Goal: Contribute content: Contribute content

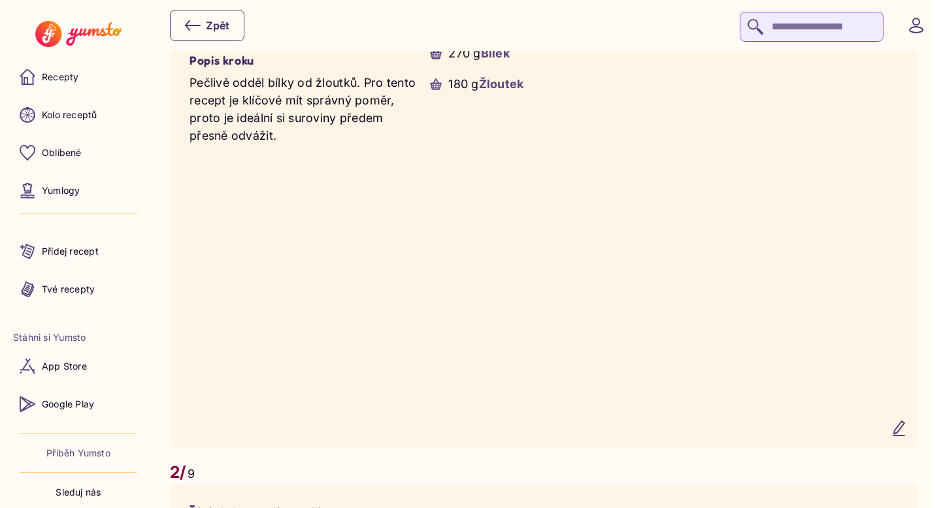
scroll to position [1135, 0]
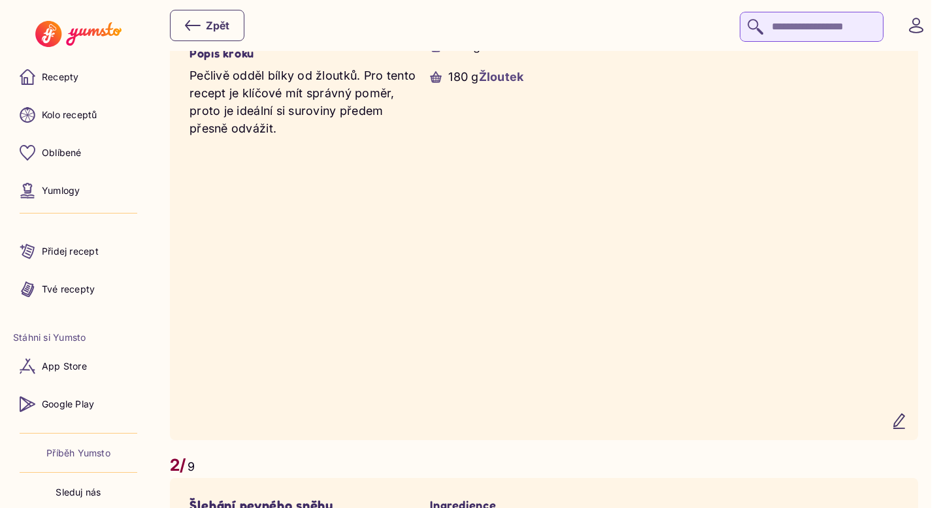
click at [903, 429] on icon "button" at bounding box center [899, 421] width 10 height 14
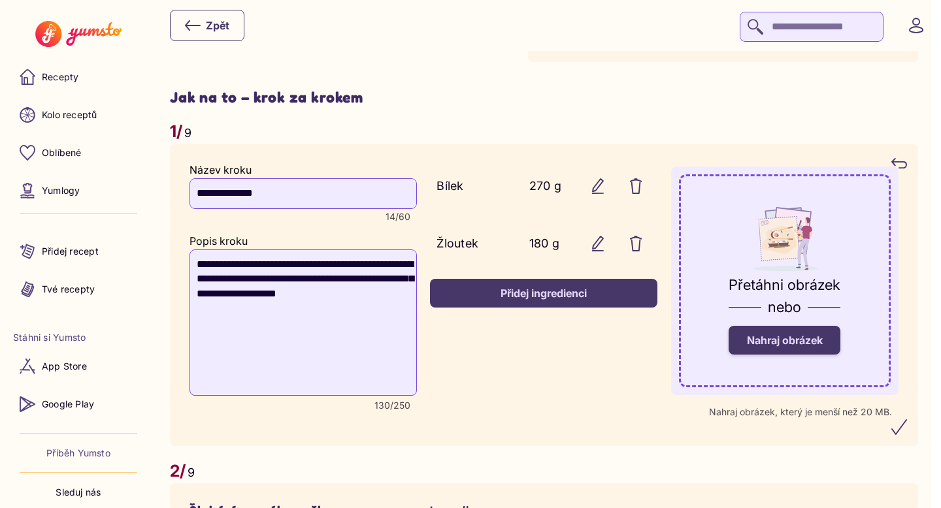
scroll to position [1000, 0]
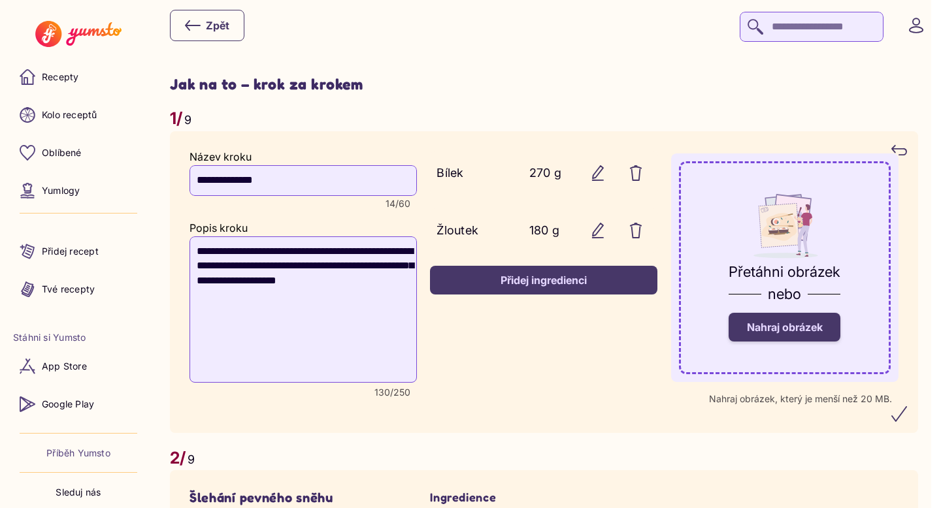
click at [804, 330] on span "Nahraj obrázek" at bounding box center [785, 327] width 76 height 13
click at [0, 0] on input "Nahraj obrázek" at bounding box center [0, 0] width 0 height 0
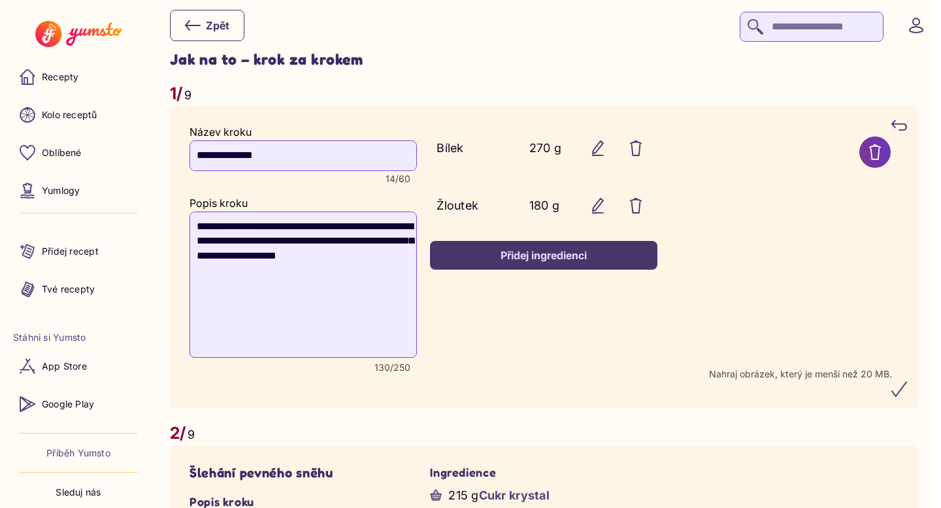
scroll to position [1031, 0]
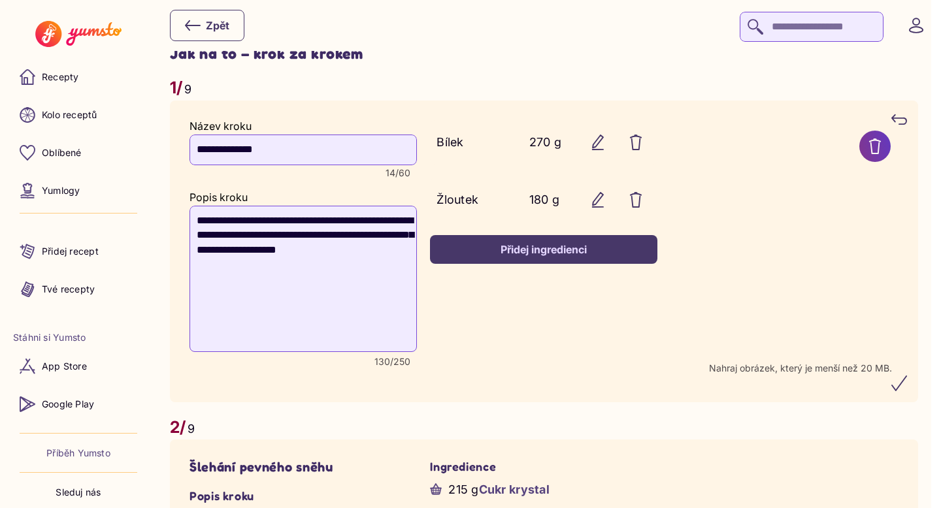
click at [907, 391] on icon "submit" at bounding box center [899, 384] width 16 height 16
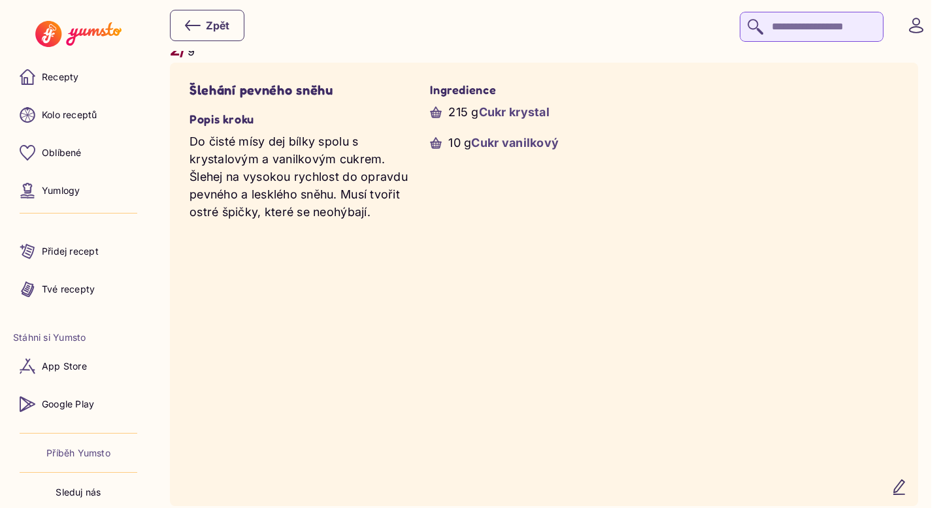
click at [834, 450] on video at bounding box center [784, 284] width 227 height 404
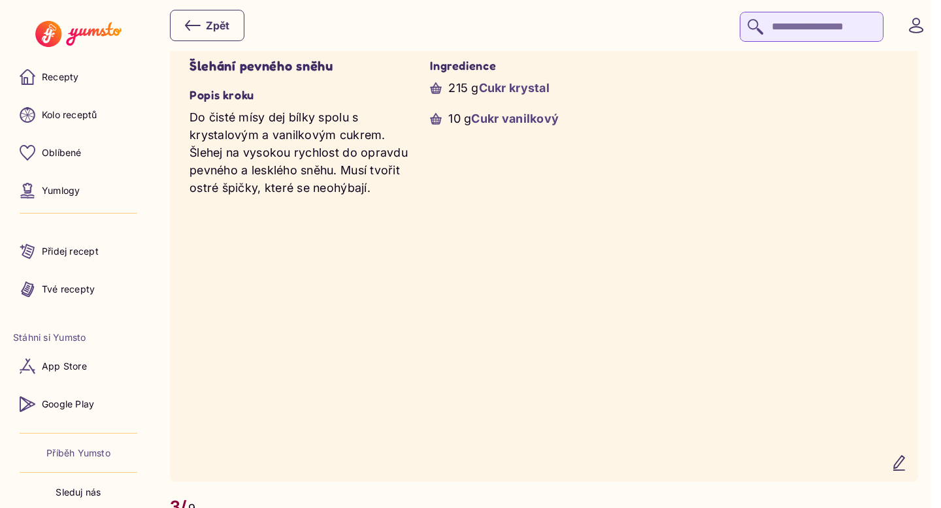
scroll to position [1603, 0]
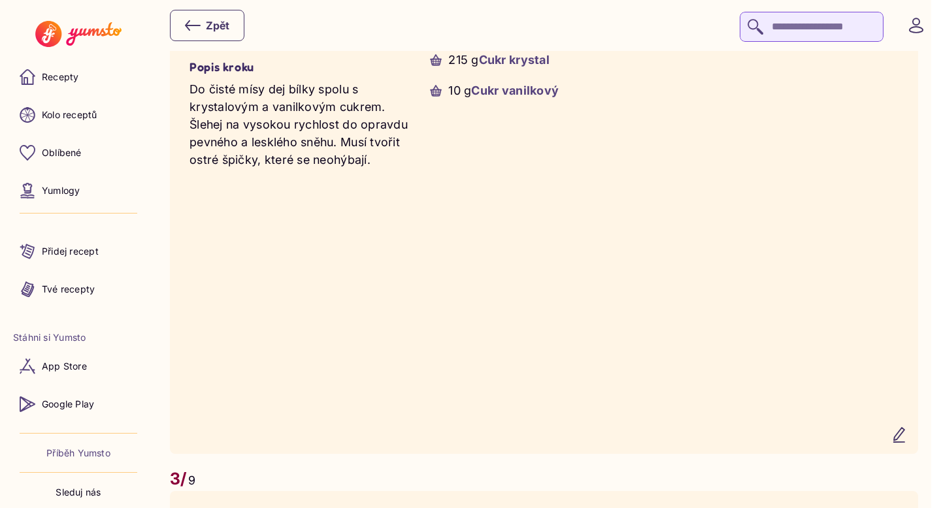
click at [907, 443] on icon "button" at bounding box center [899, 435] width 16 height 16
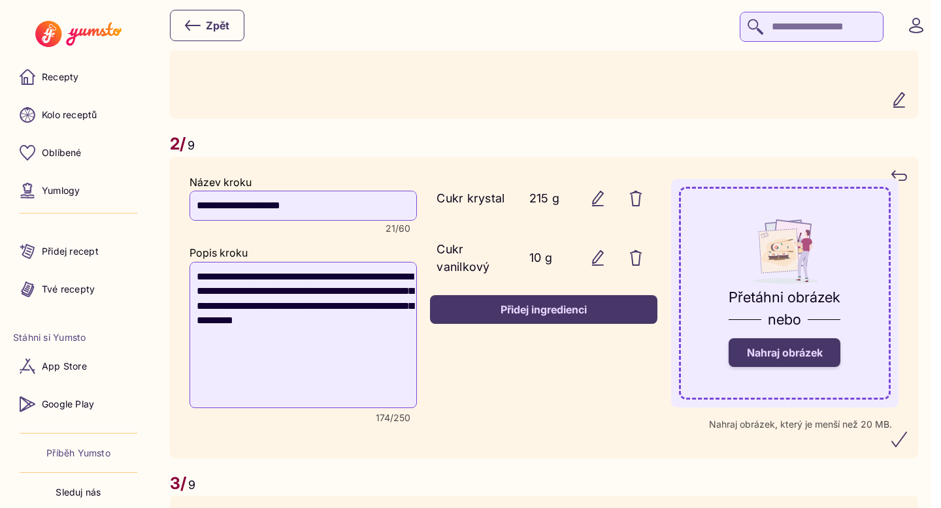
scroll to position [1468, 0]
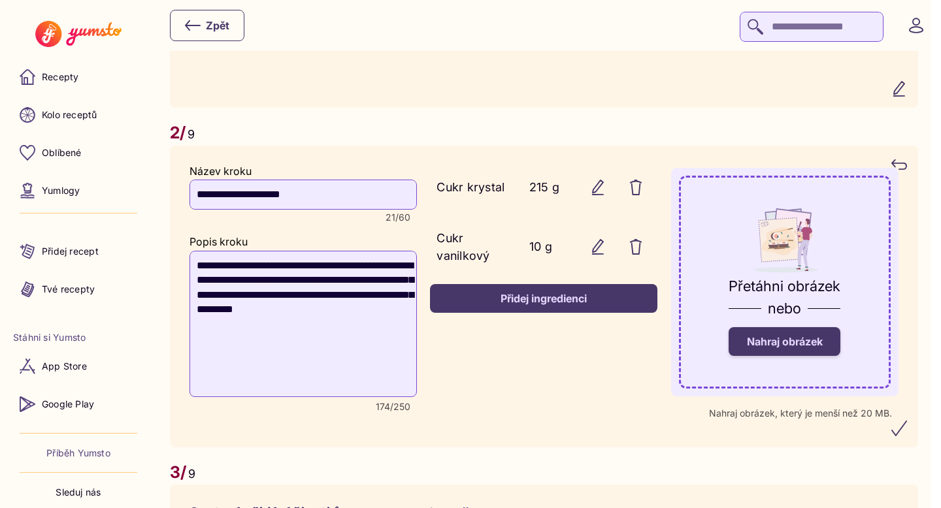
click at [778, 348] on span "Nahraj obrázek" at bounding box center [785, 341] width 76 height 13
click at [0, 0] on input "Nahraj obrázek" at bounding box center [0, 0] width 0 height 0
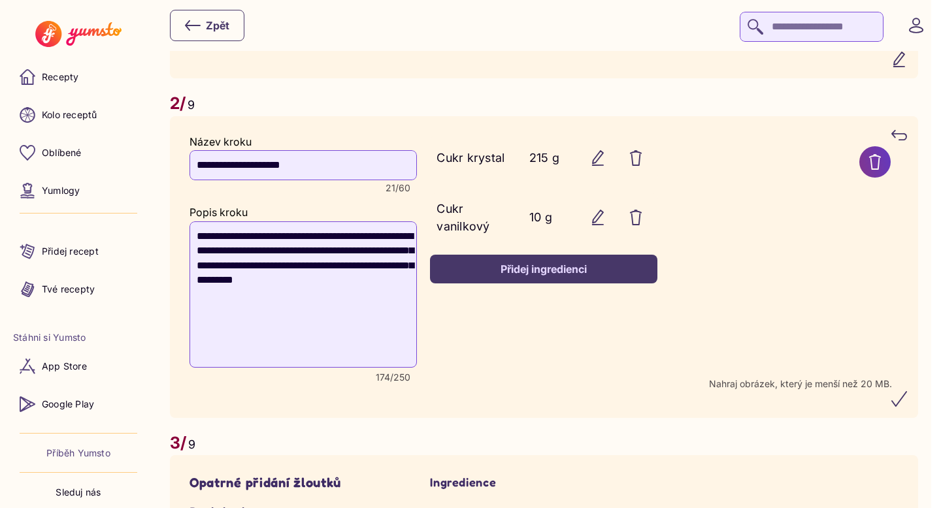
scroll to position [1500, 0]
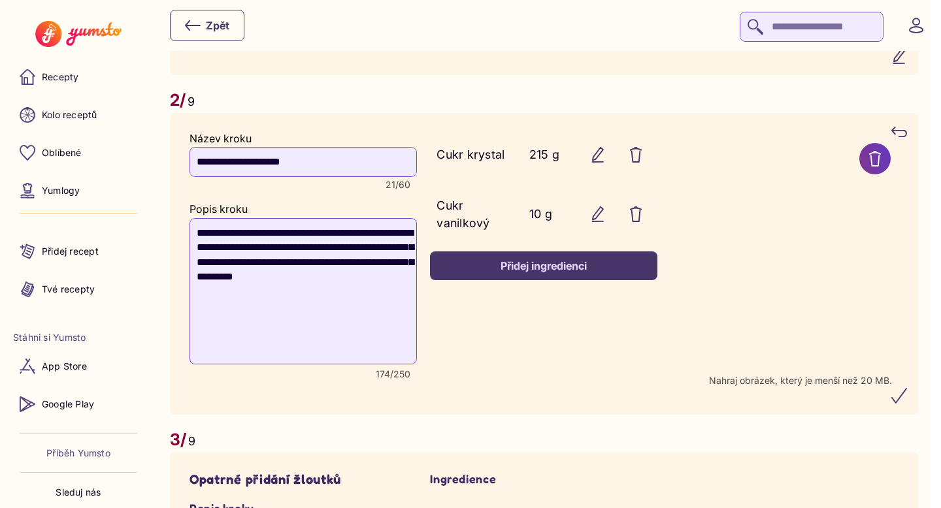
click at [907, 400] on icon "submit" at bounding box center [899, 396] width 16 height 16
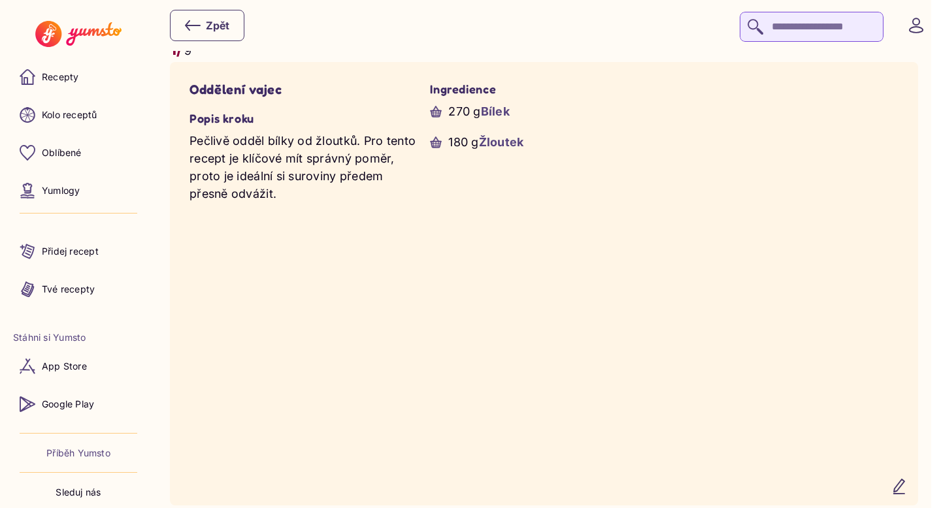
scroll to position [876, 0]
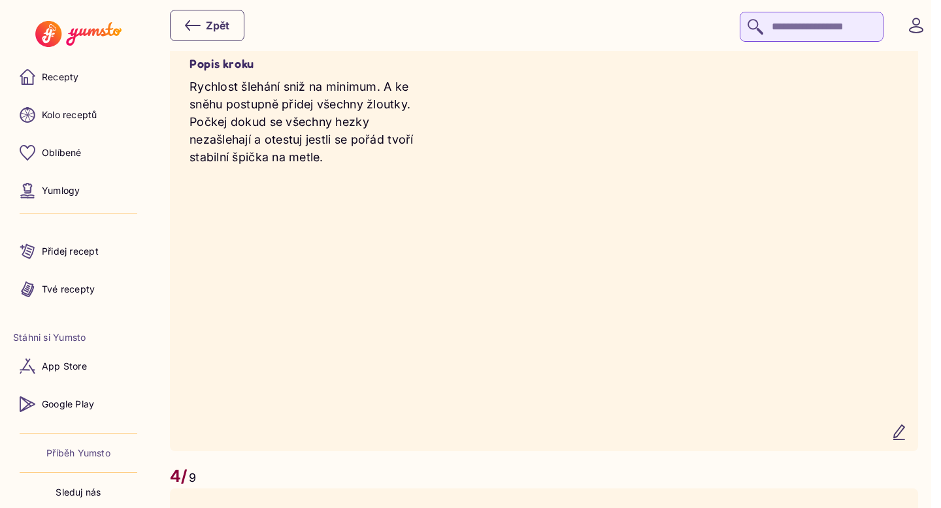
scroll to position [2105, 0]
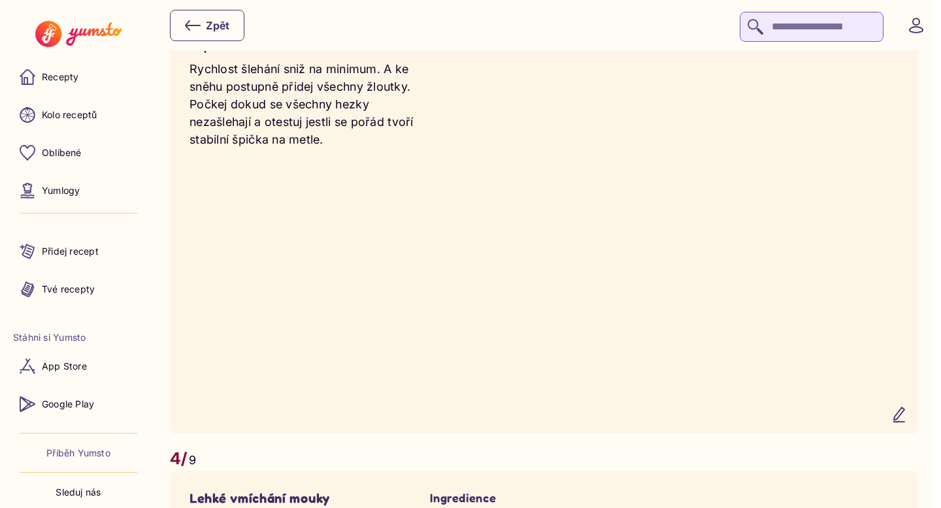
click at [907, 423] on icon "button" at bounding box center [899, 415] width 16 height 16
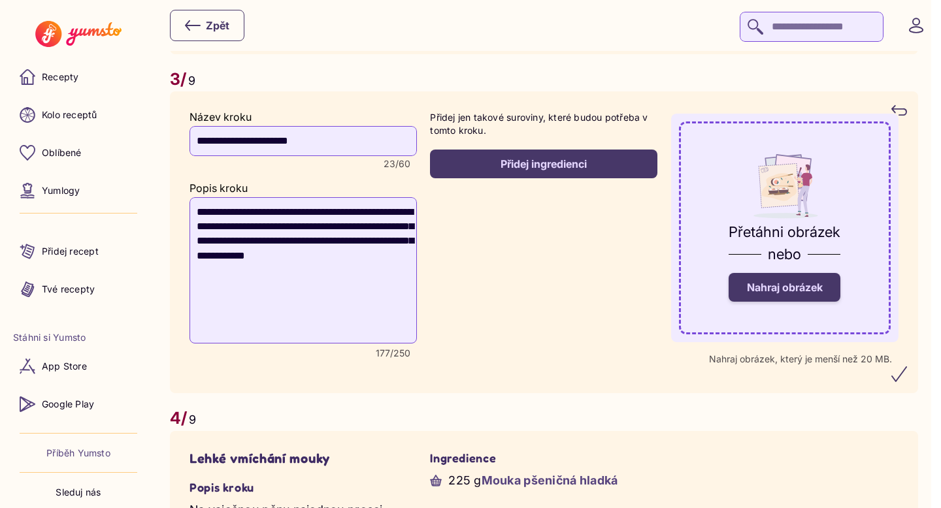
scroll to position [1943, 0]
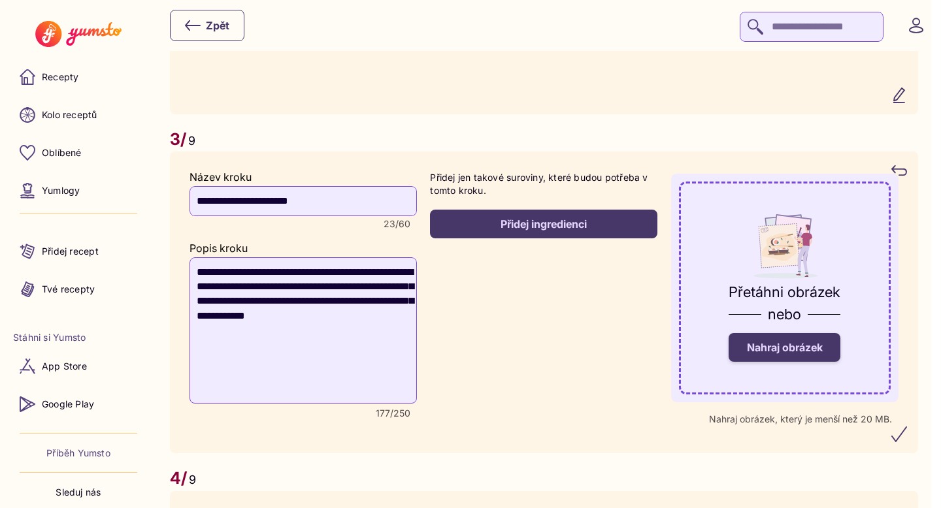
click at [787, 354] on span "Nahraj obrázek" at bounding box center [785, 347] width 76 height 13
click at [0, 0] on input "Nahraj obrázek" at bounding box center [0, 0] width 0 height 0
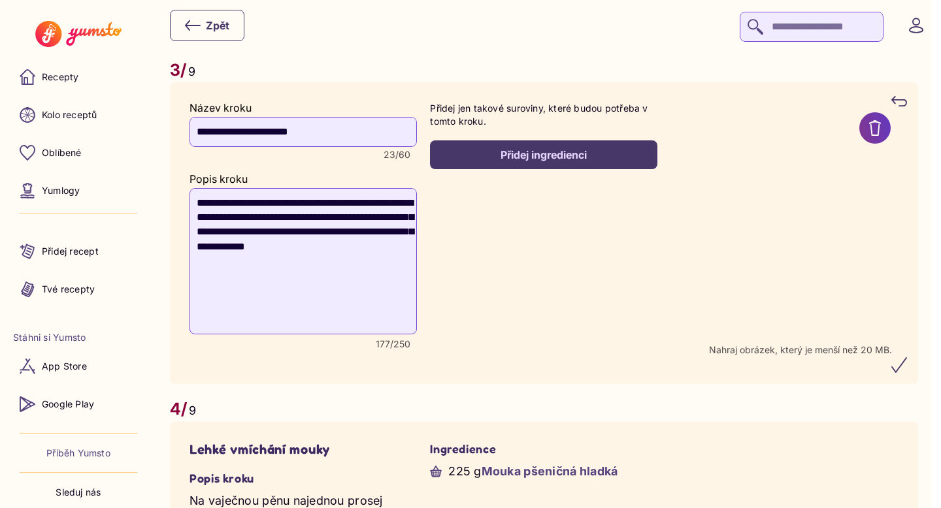
scroll to position [2013, 0]
click at [907, 372] on icon "submit" at bounding box center [899, 365] width 16 height 16
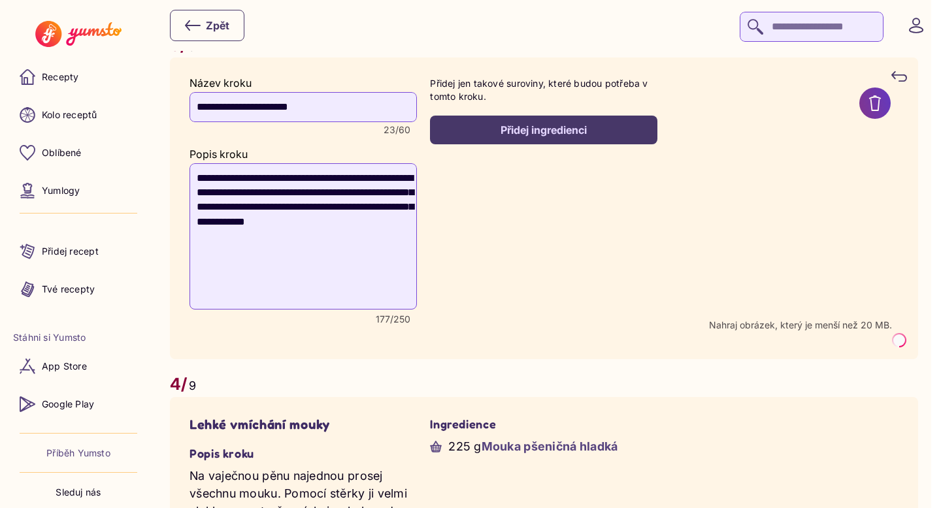
scroll to position [2035, 0]
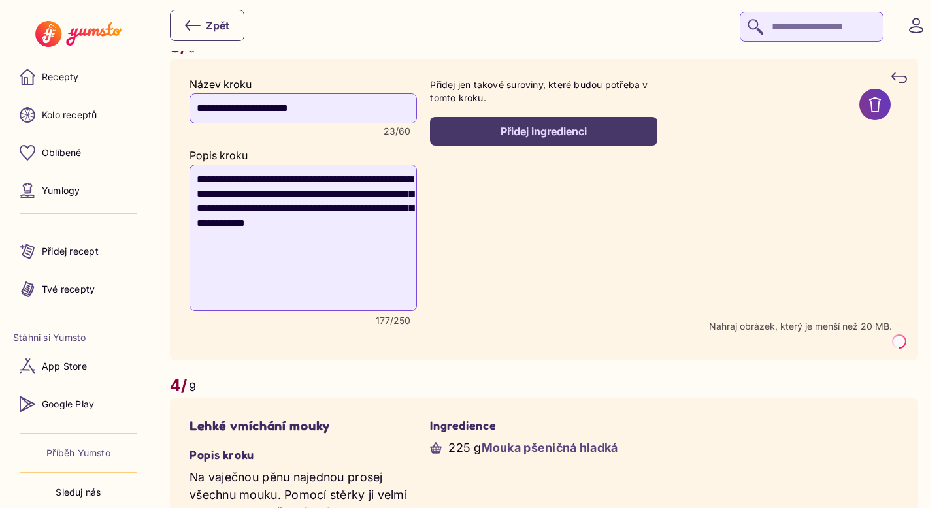
click at [646, 335] on recipe-step-ingredients "Přidej jen takové suroviny, které budou potřeba v tomto kroku. Přidej ingredien…" at bounding box center [543, 209] width 227 height 263
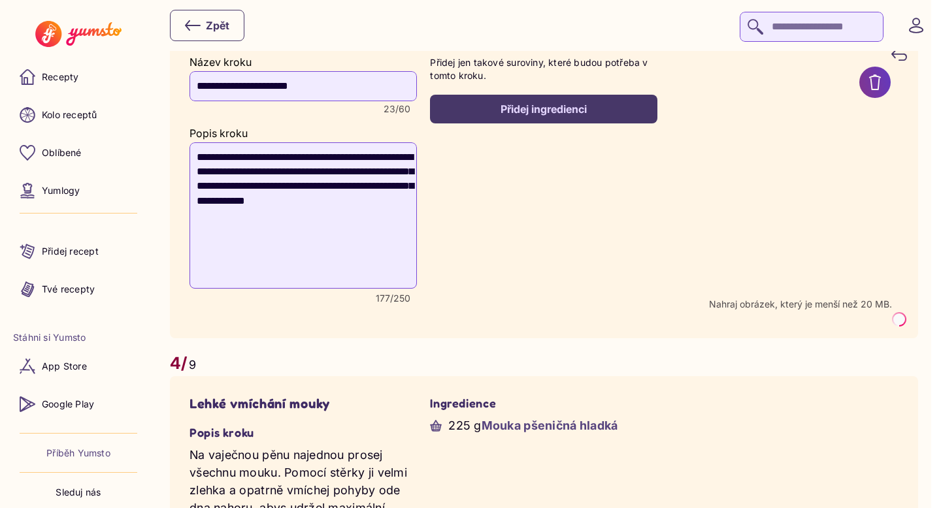
scroll to position [2056, 0]
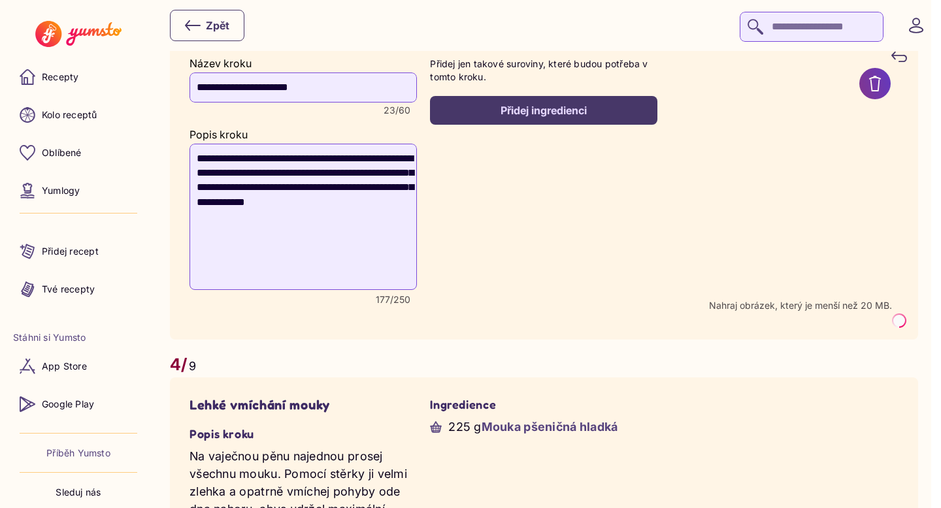
click at [613, 297] on recipe-step-ingredients "Přidej jen takové suroviny, které budou potřeba v tomto kroku. Přidej ingredien…" at bounding box center [543, 189] width 227 height 263
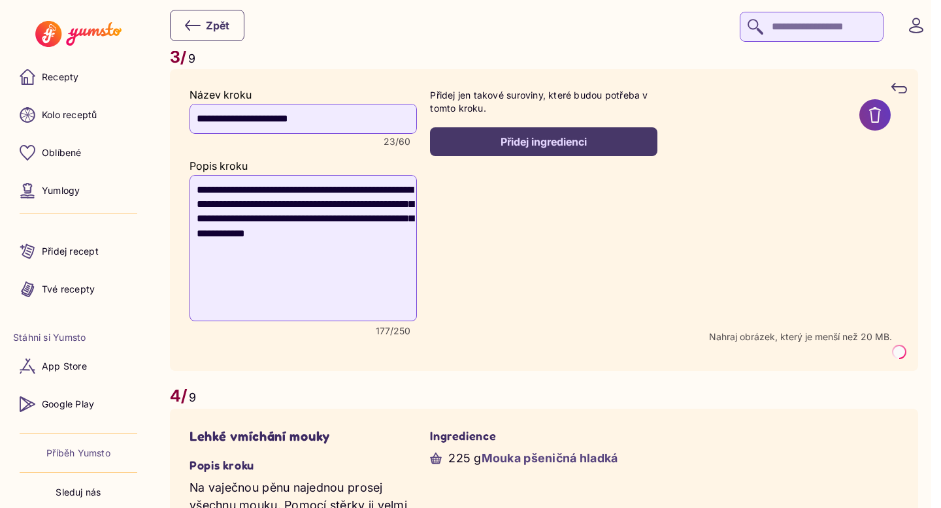
scroll to position [2022, 0]
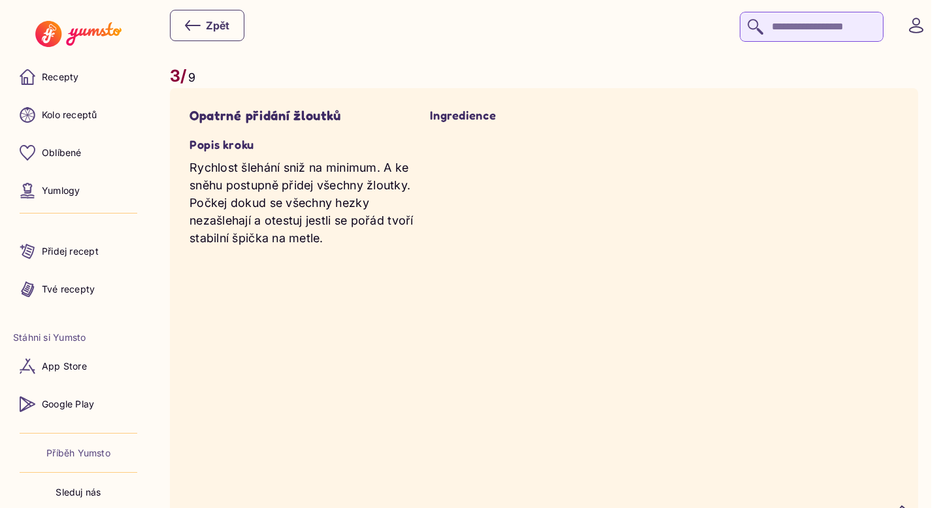
scroll to position [2092, 0]
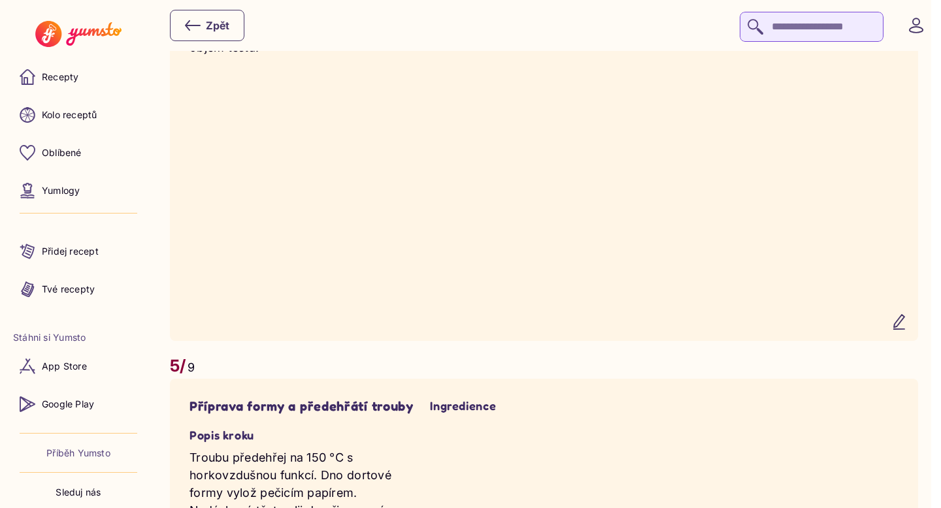
click at [907, 330] on icon "button" at bounding box center [899, 322] width 16 height 16
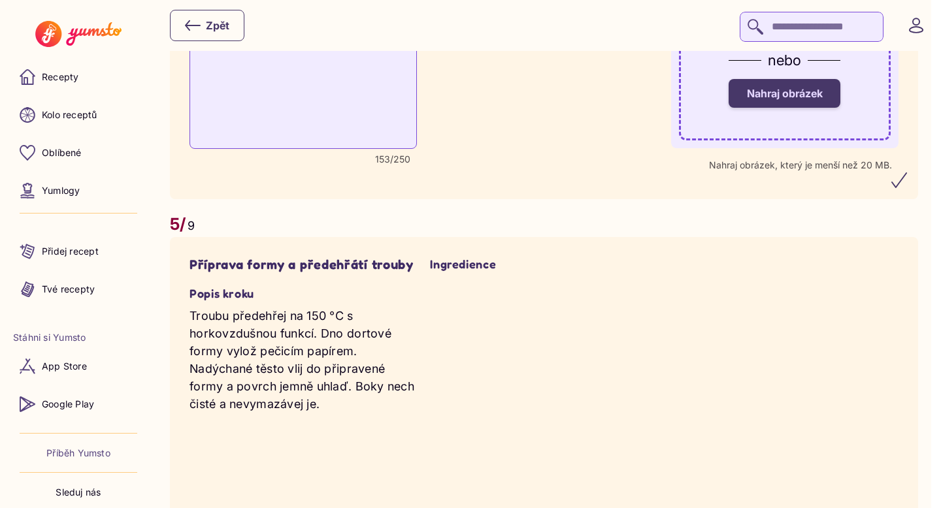
scroll to position [2531, 0]
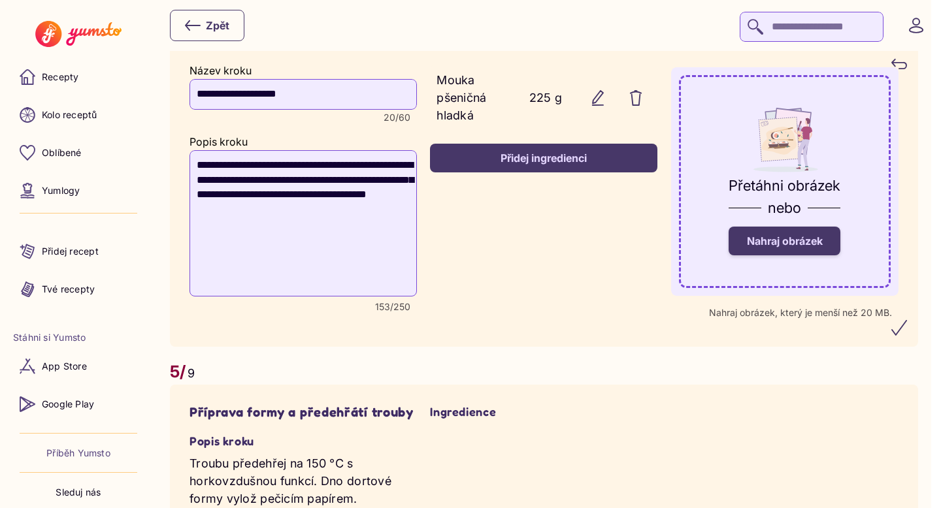
click at [791, 248] on span "Nahraj obrázek" at bounding box center [785, 241] width 76 height 13
click at [0, 0] on input "Nahraj obrázek" at bounding box center [0, 0] width 0 height 0
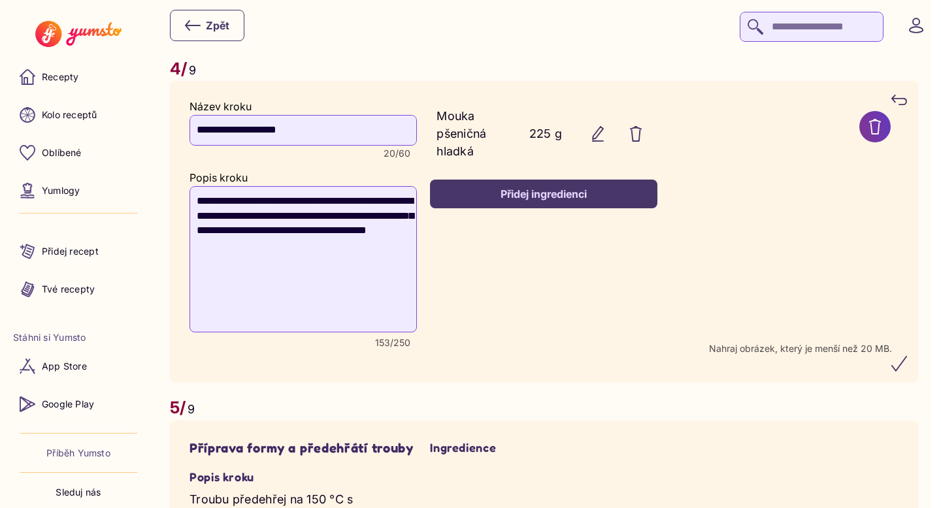
scroll to position [2491, 0]
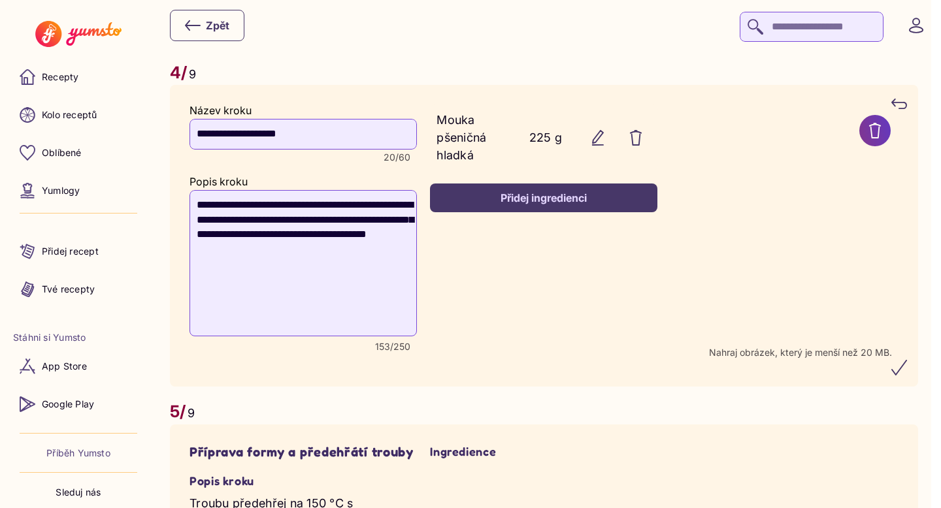
click at [907, 376] on icon "submit" at bounding box center [899, 368] width 16 height 16
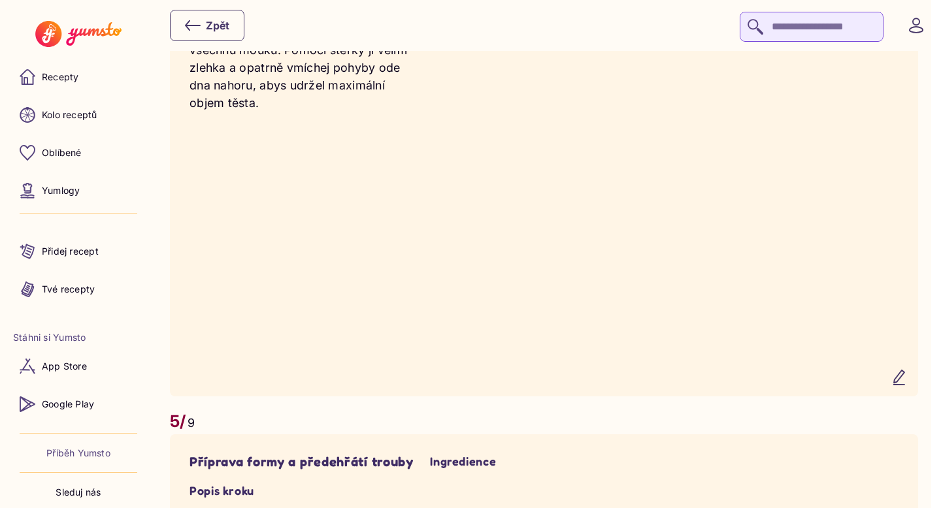
scroll to position [2576, 0]
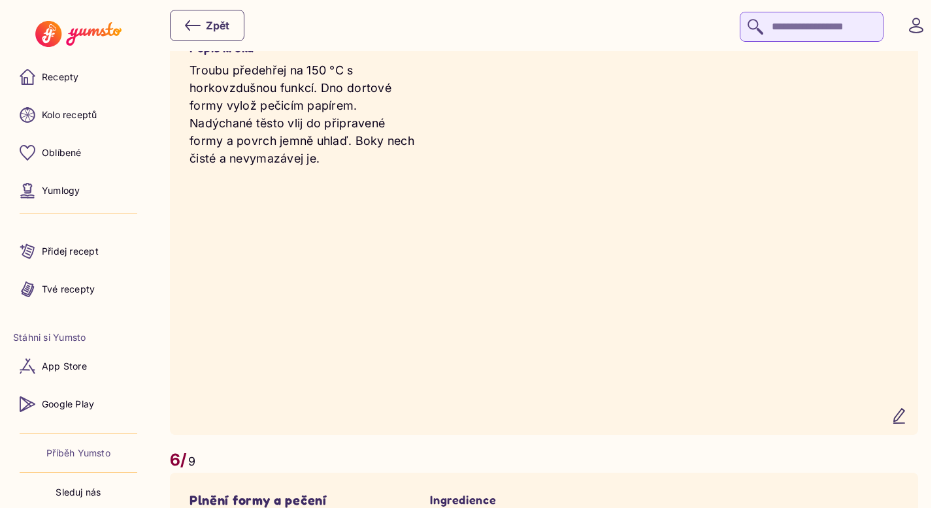
scroll to position [3153, 0]
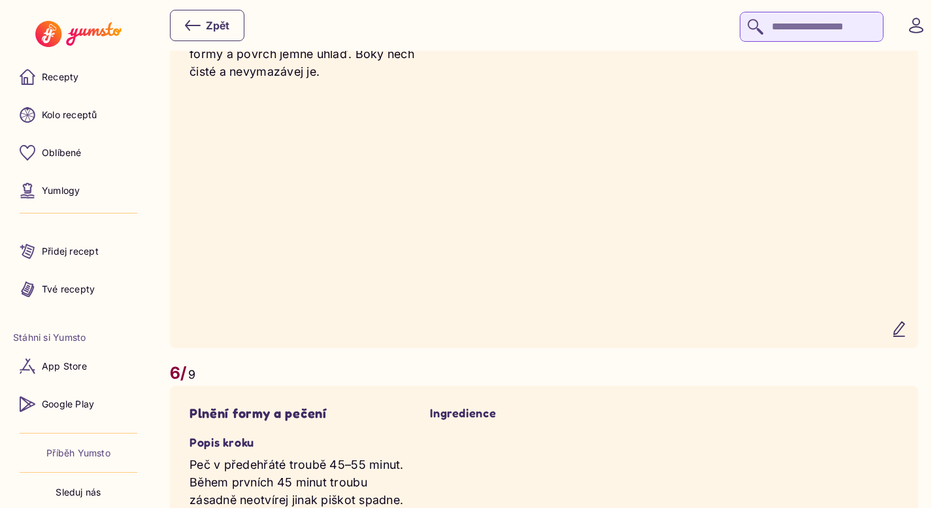
click at [904, 337] on icon "button" at bounding box center [899, 329] width 10 height 14
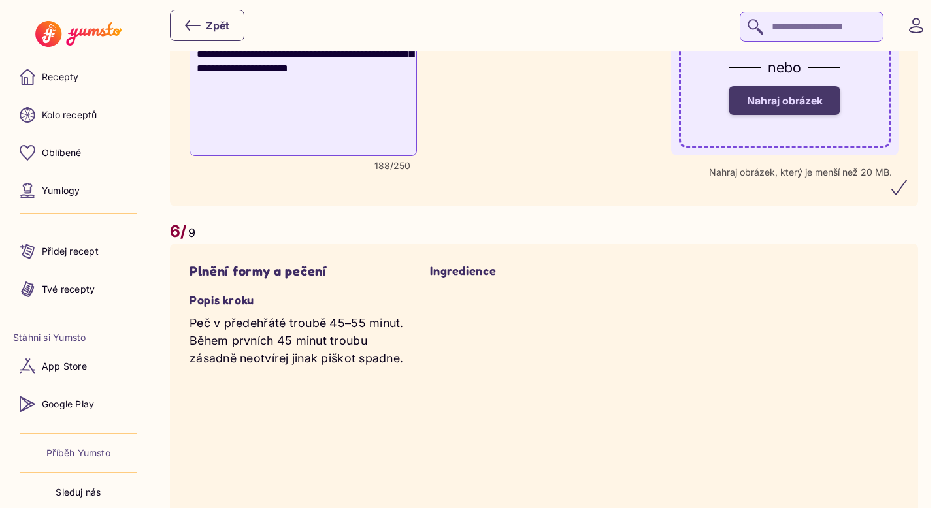
scroll to position [3005, 0]
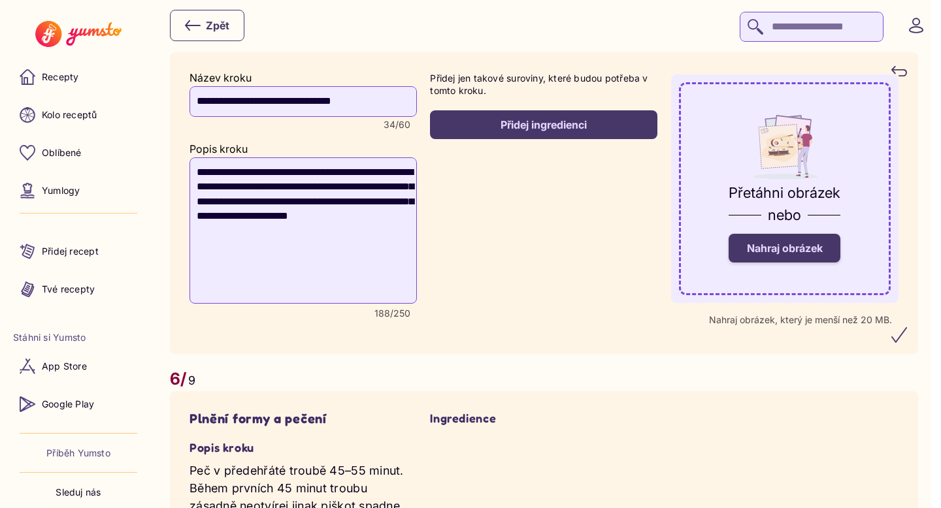
click at [831, 263] on label "Nahraj obrázek" at bounding box center [785, 248] width 112 height 29
click at [0, 0] on input "Nahraj obrázek" at bounding box center [0, 0] width 0 height 0
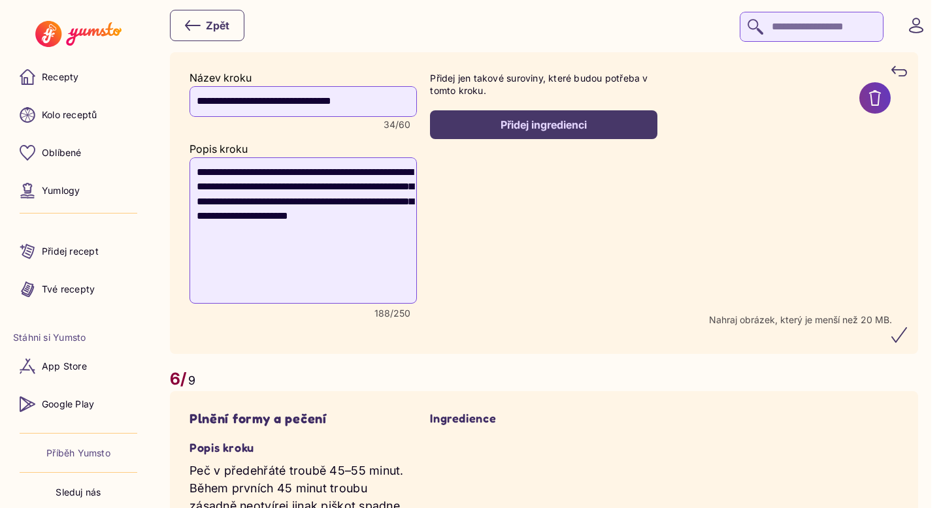
click at [903, 343] on icon "submit" at bounding box center [899, 335] width 16 height 16
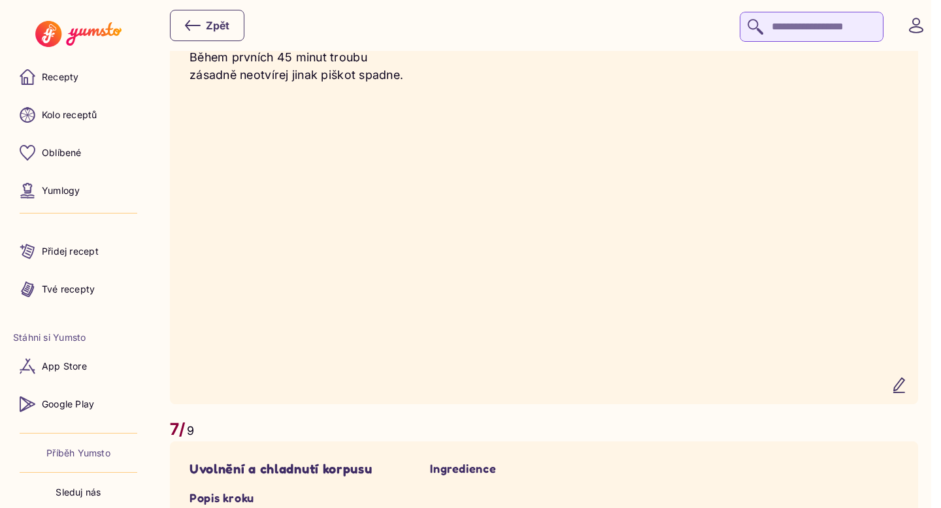
scroll to position [3613, 0]
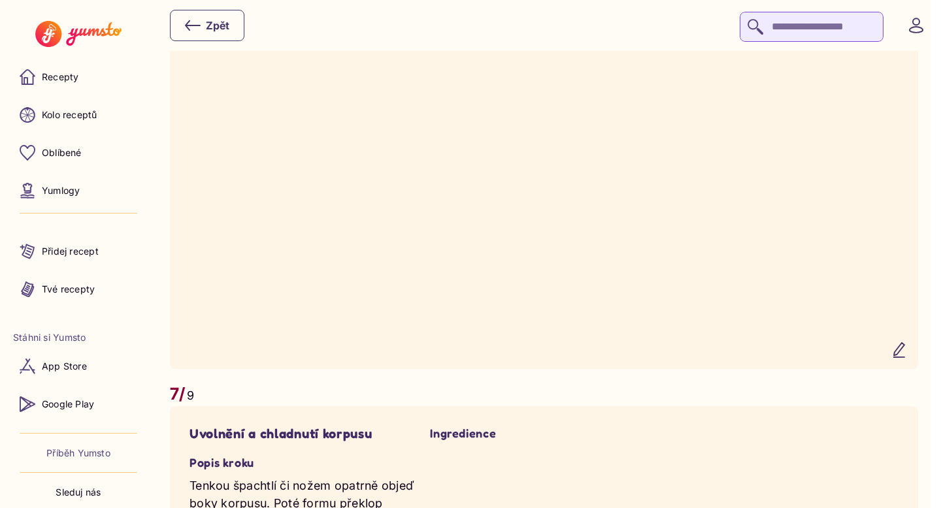
click at [904, 357] on icon "button" at bounding box center [899, 350] width 10 height 14
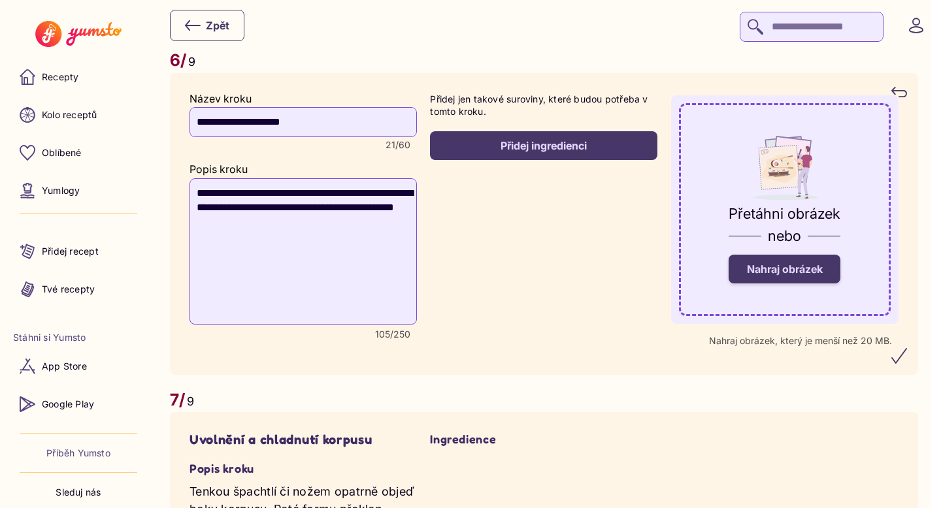
click at [809, 276] on span "Nahraj obrázek" at bounding box center [785, 269] width 76 height 13
click at [0, 0] on input "Nahraj obrázek" at bounding box center [0, 0] width 0 height 0
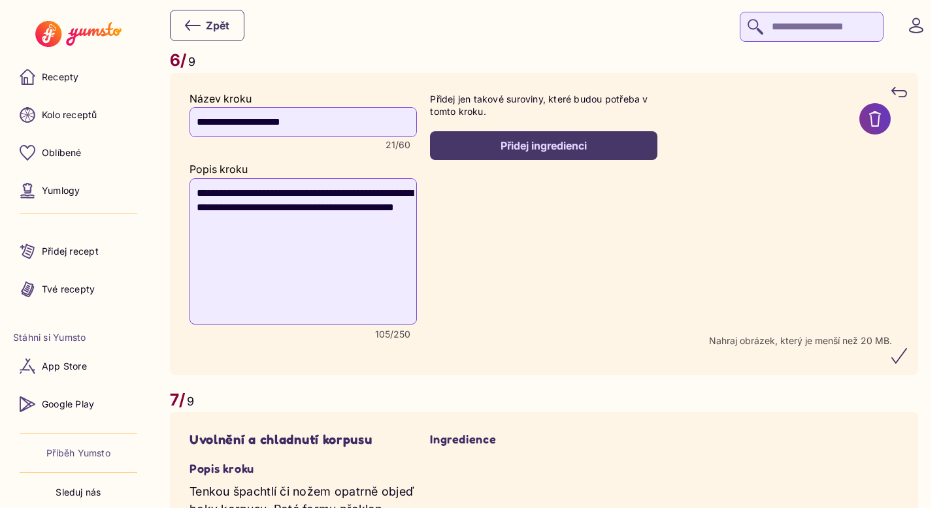
click at [907, 364] on icon "submit" at bounding box center [899, 356] width 16 height 16
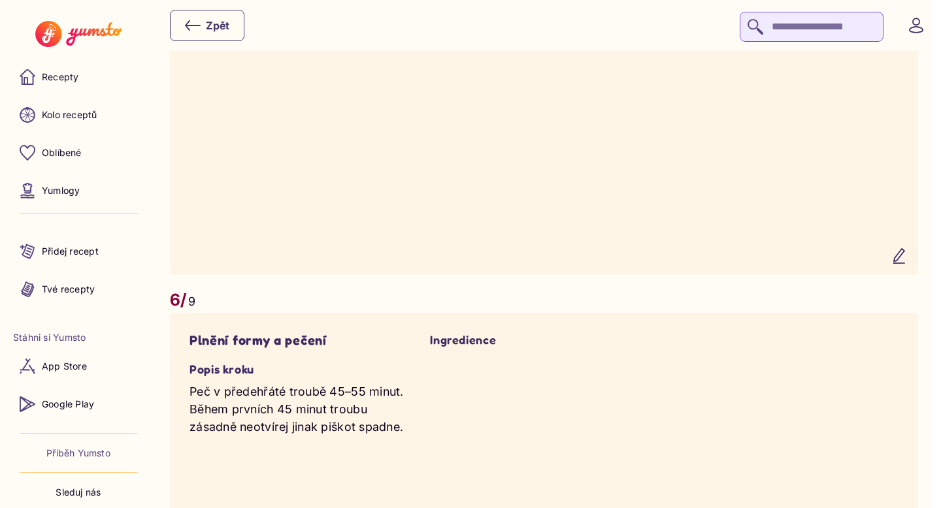
scroll to position [3050, 0]
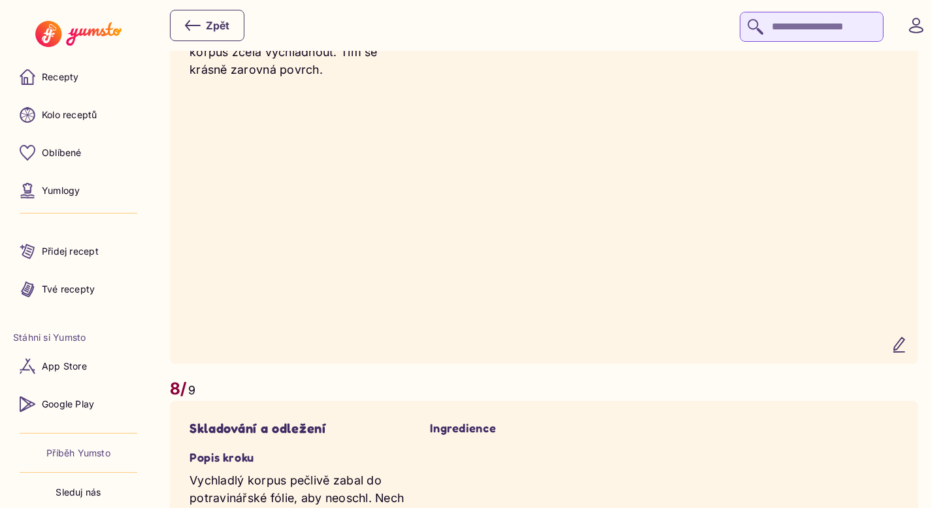
scroll to position [4187, 0]
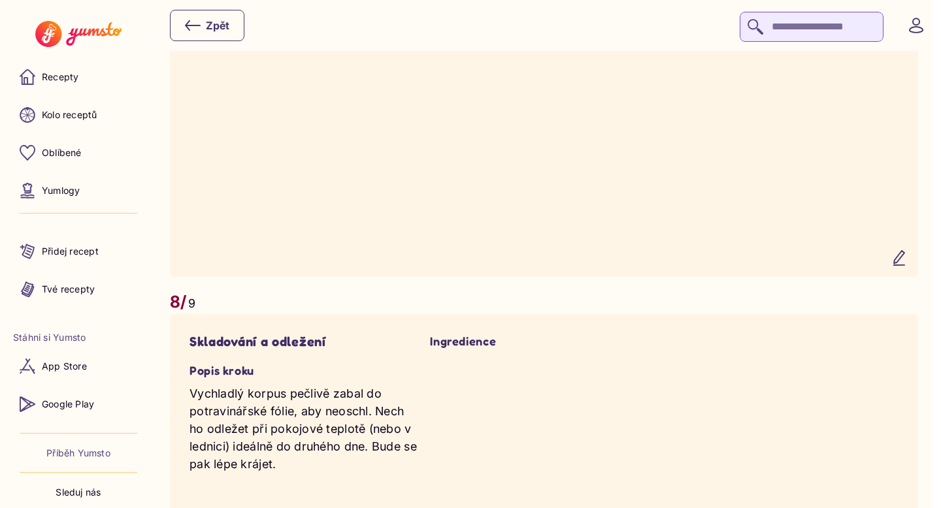
click at [904, 265] on icon "button" at bounding box center [899, 257] width 10 height 14
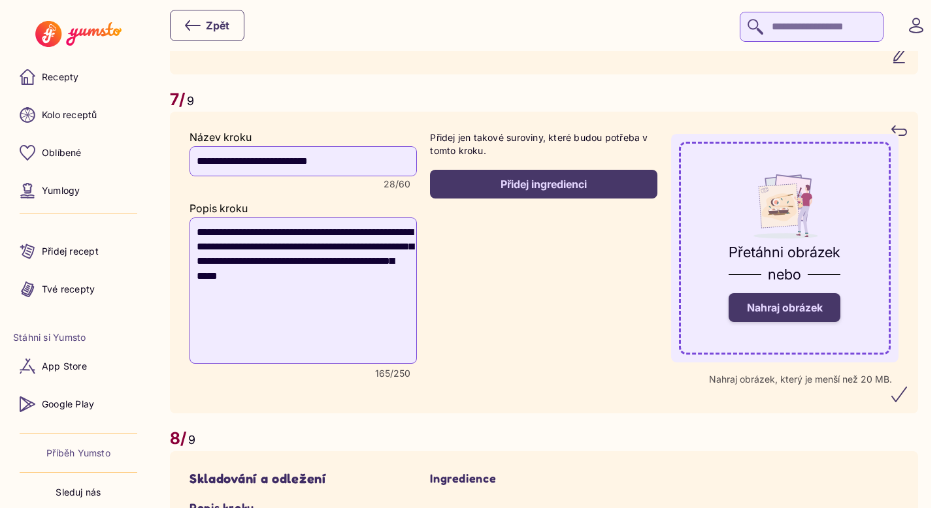
scroll to position [3916, 0]
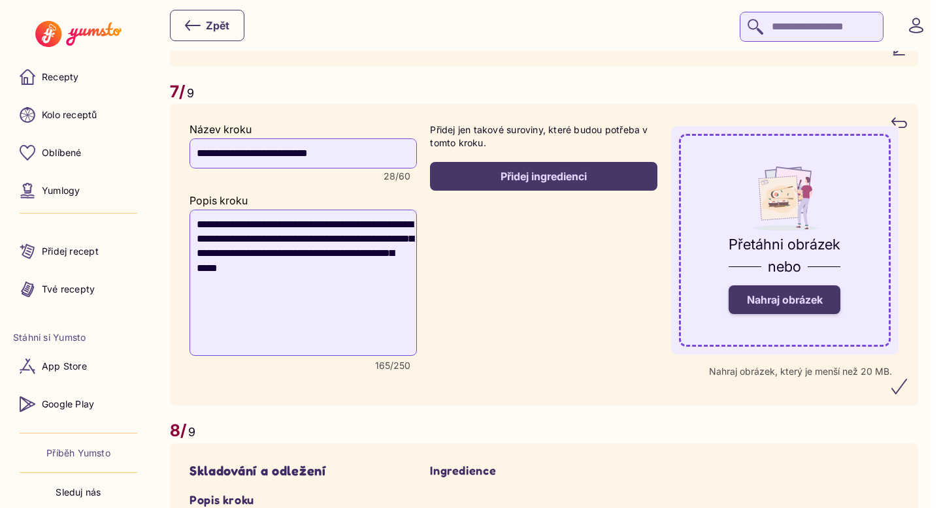
click at [772, 314] on label "Nahraj obrázek" at bounding box center [785, 300] width 112 height 29
click at [0, 0] on input "Nahraj obrázek" at bounding box center [0, 0] width 0 height 0
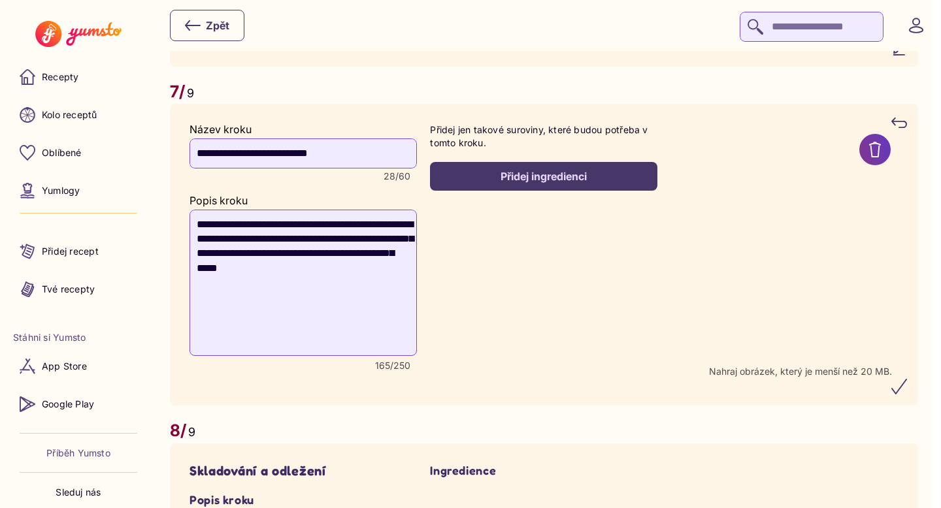
click at [903, 395] on icon "submit" at bounding box center [899, 387] width 16 height 16
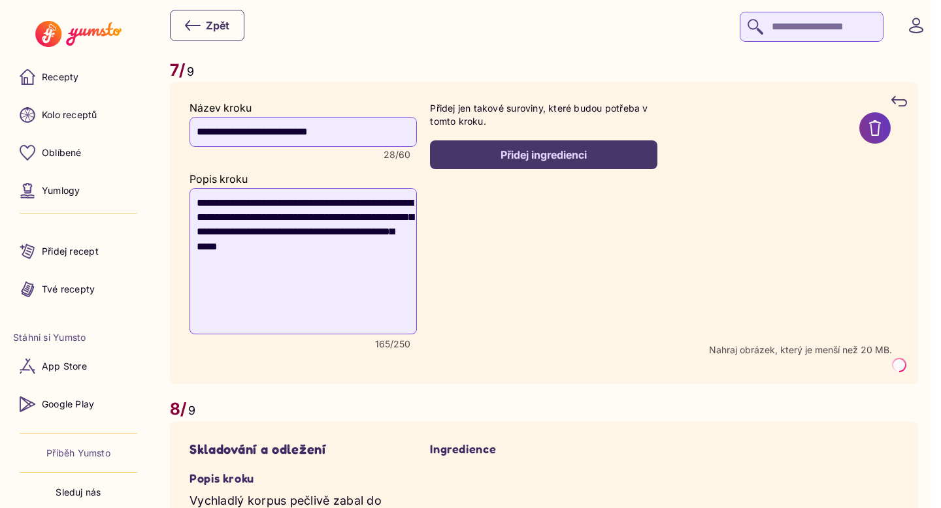
scroll to position [3938, 0]
